Goal: Information Seeking & Learning: Find specific fact

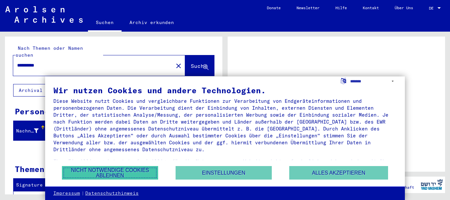
click at [137, 173] on button "Nicht notwendige Cookies ablehnen" at bounding box center [110, 173] width 96 height 14
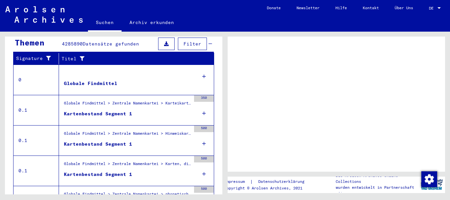
scroll to position [132, 0]
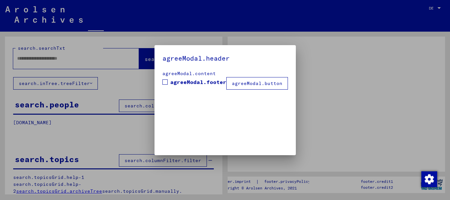
type input "**********"
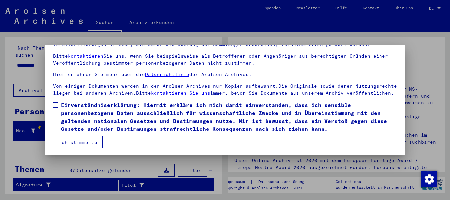
scroll to position [53, 0]
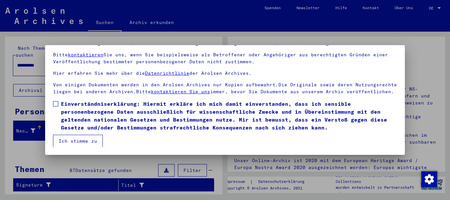
click at [76, 138] on button "Ich stimme zu" at bounding box center [78, 141] width 50 height 13
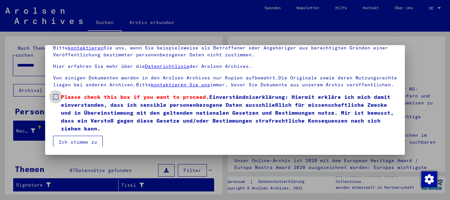
click at [55, 100] on span at bounding box center [55, 96] width 5 height 5
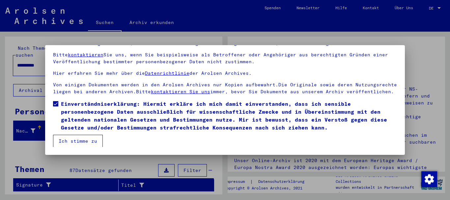
click at [74, 142] on button "Ich stimme zu" at bounding box center [78, 141] width 50 height 13
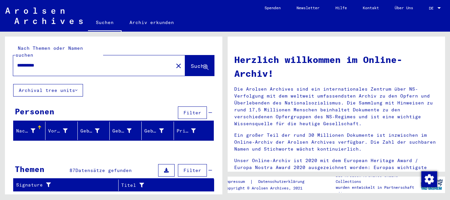
click at [192, 63] on span "Suche" at bounding box center [199, 66] width 16 height 7
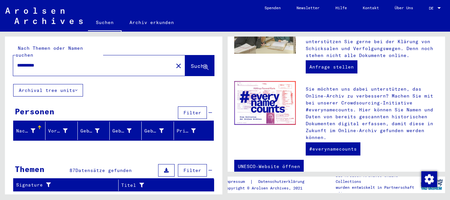
scroll to position [311, 0]
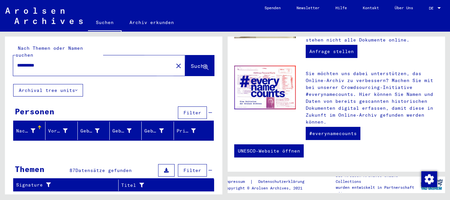
click at [191, 63] on span "Suche" at bounding box center [199, 66] width 16 height 7
click at [205, 65] on icon at bounding box center [206, 68] width 6 height 6
click at [24, 128] on div "Nachname" at bounding box center [25, 131] width 19 height 7
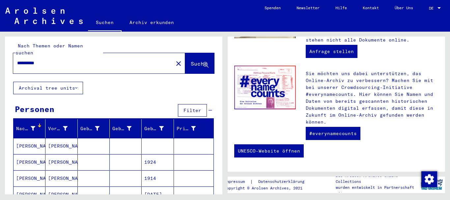
scroll to position [0, 0]
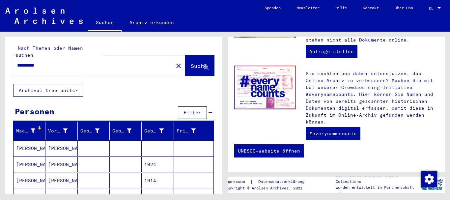
click at [190, 110] on span "Filter" at bounding box center [193, 113] width 18 height 6
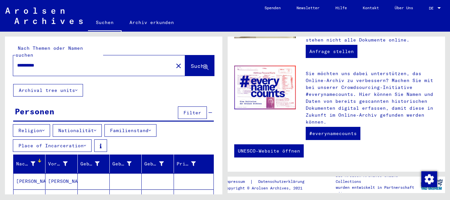
click at [43, 139] on button "Place of Incarceration" at bounding box center [52, 145] width 79 height 13
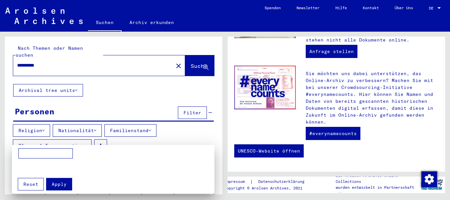
click at [32, 153] on input at bounding box center [45, 153] width 54 height 11
type input "******"
click at [53, 182] on span "Apply" at bounding box center [59, 184] width 15 height 6
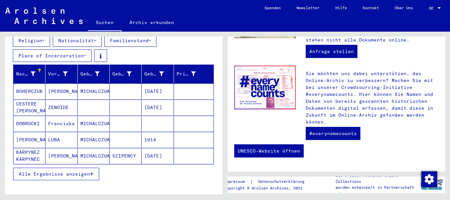
scroll to position [99, 0]
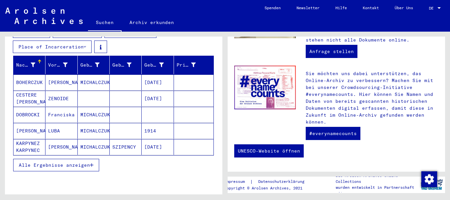
click at [90, 162] on span "Alle Ergebnisse anzeigen" at bounding box center [54, 165] width 71 height 6
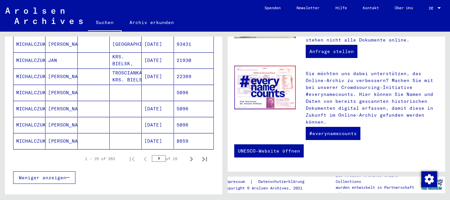
scroll to position [428, 0]
click at [187, 154] on icon "Next page" at bounding box center [191, 158] width 9 height 9
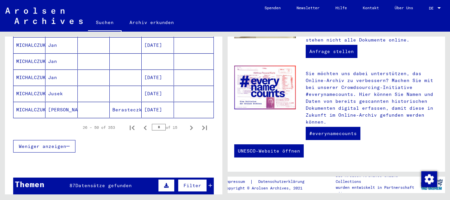
scroll to position [459, 0]
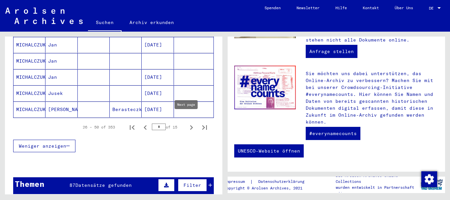
click at [187, 123] on icon "Next page" at bounding box center [191, 127] width 9 height 9
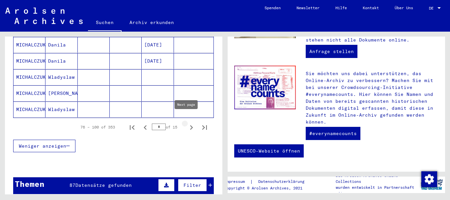
click at [190, 125] on icon "Next page" at bounding box center [191, 127] width 3 height 5
click at [187, 123] on icon "Next page" at bounding box center [191, 127] width 9 height 9
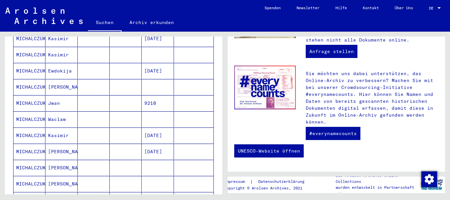
scroll to position [328, 0]
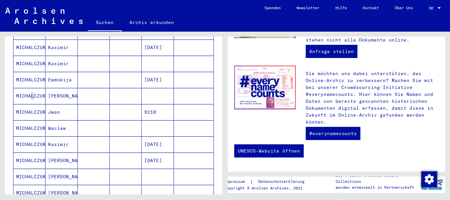
click at [29, 88] on mat-cell "MICHALCZUK" at bounding box center [30, 96] width 32 height 16
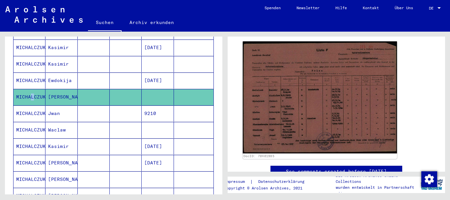
scroll to position [132, 0]
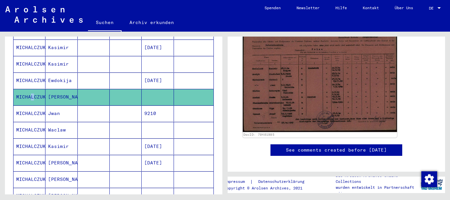
click at [291, 82] on img at bounding box center [320, 76] width 154 height 112
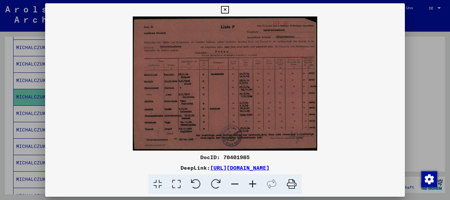
click at [253, 183] on icon at bounding box center [253, 184] width 18 height 20
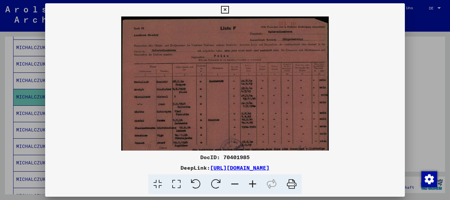
click at [253, 183] on icon at bounding box center [253, 184] width 18 height 20
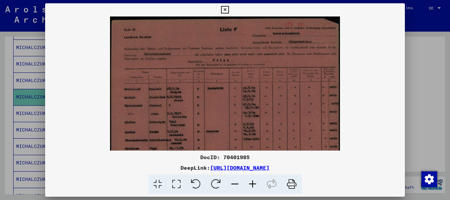
click at [253, 183] on icon at bounding box center [253, 184] width 18 height 20
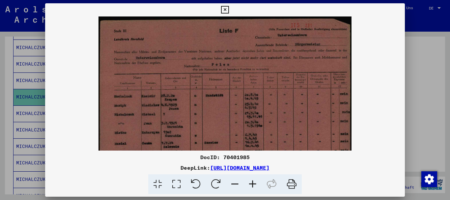
click at [253, 183] on icon at bounding box center [253, 184] width 18 height 20
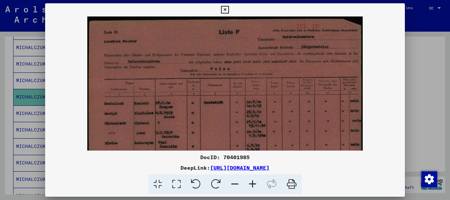
click at [253, 183] on icon at bounding box center [253, 184] width 18 height 20
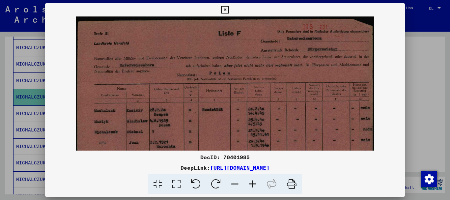
click at [253, 183] on icon at bounding box center [253, 184] width 18 height 20
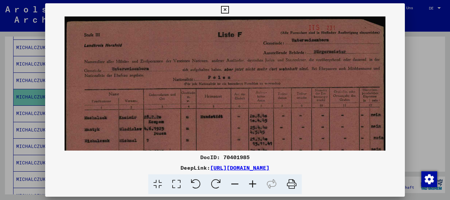
click at [253, 183] on icon at bounding box center [253, 184] width 18 height 20
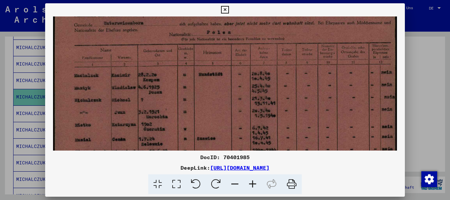
scroll to position [50, 0]
drag, startPoint x: 266, startPoint y: 123, endPoint x: 257, endPoint y: 74, distance: 50.2
click at [257, 74] on img at bounding box center [225, 90] width 344 height 249
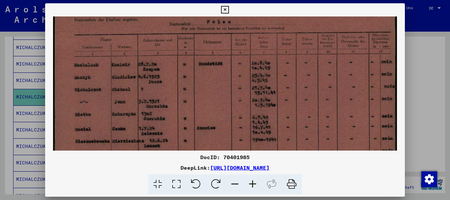
scroll to position [60, 0]
drag, startPoint x: 357, startPoint y: 109, endPoint x: 281, endPoint y: 99, distance: 76.8
click at [281, 99] on img at bounding box center [225, 80] width 344 height 249
click at [227, 8] on icon at bounding box center [225, 10] width 8 height 8
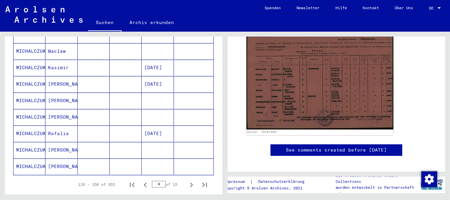
scroll to position [468, 0]
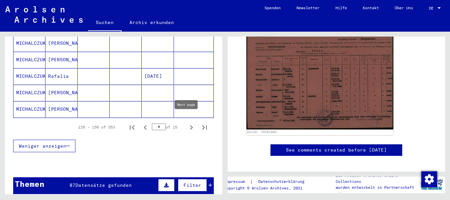
click at [187, 123] on icon "Next page" at bounding box center [191, 127] width 9 height 9
type input "*"
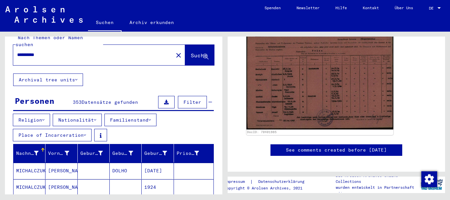
scroll to position [0, 0]
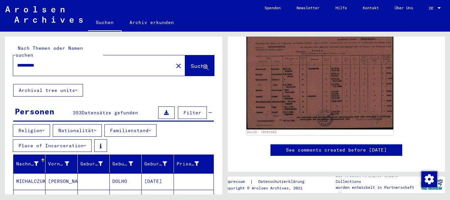
drag, startPoint x: 61, startPoint y: 57, endPoint x: 67, endPoint y: 52, distance: 7.1
click at [62, 62] on input "**********" at bounding box center [93, 65] width 152 height 7
click at [191, 63] on span "Suche" at bounding box center [199, 66] width 16 height 7
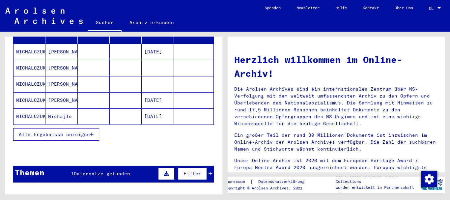
scroll to position [132, 0]
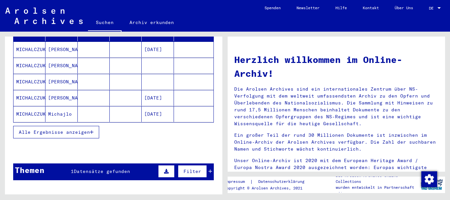
click at [94, 126] on button "Alle Ergebnisse anzeigen" at bounding box center [56, 132] width 86 height 13
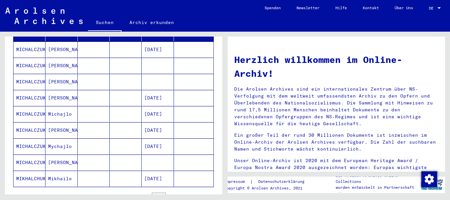
scroll to position [0, 0]
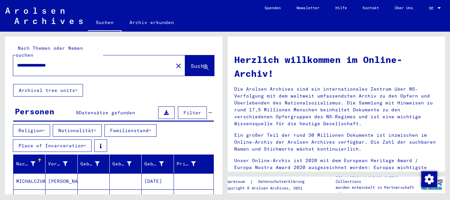
click at [68, 62] on input "**********" at bounding box center [91, 65] width 148 height 7
click at [191, 63] on span "Suche" at bounding box center [199, 66] width 16 height 7
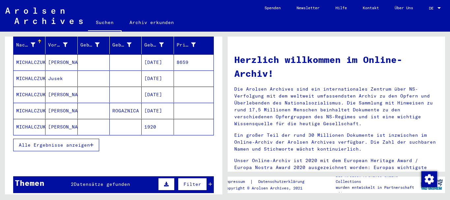
scroll to position [132, 0]
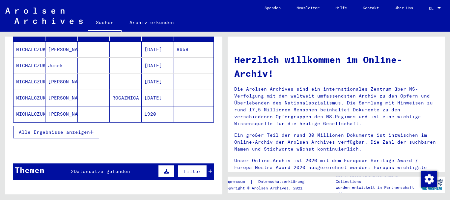
click at [92, 130] on icon "button" at bounding box center [92, 132] width 4 height 5
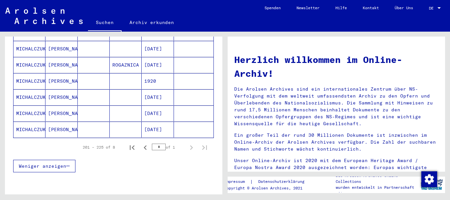
scroll to position [0, 0]
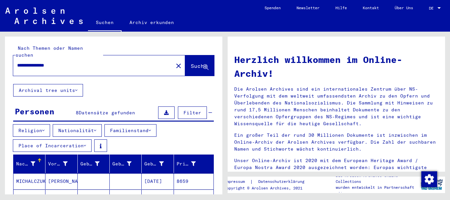
click at [67, 62] on input "**********" at bounding box center [91, 65] width 148 height 7
type input "*"
